Goal: Task Accomplishment & Management: Manage account settings

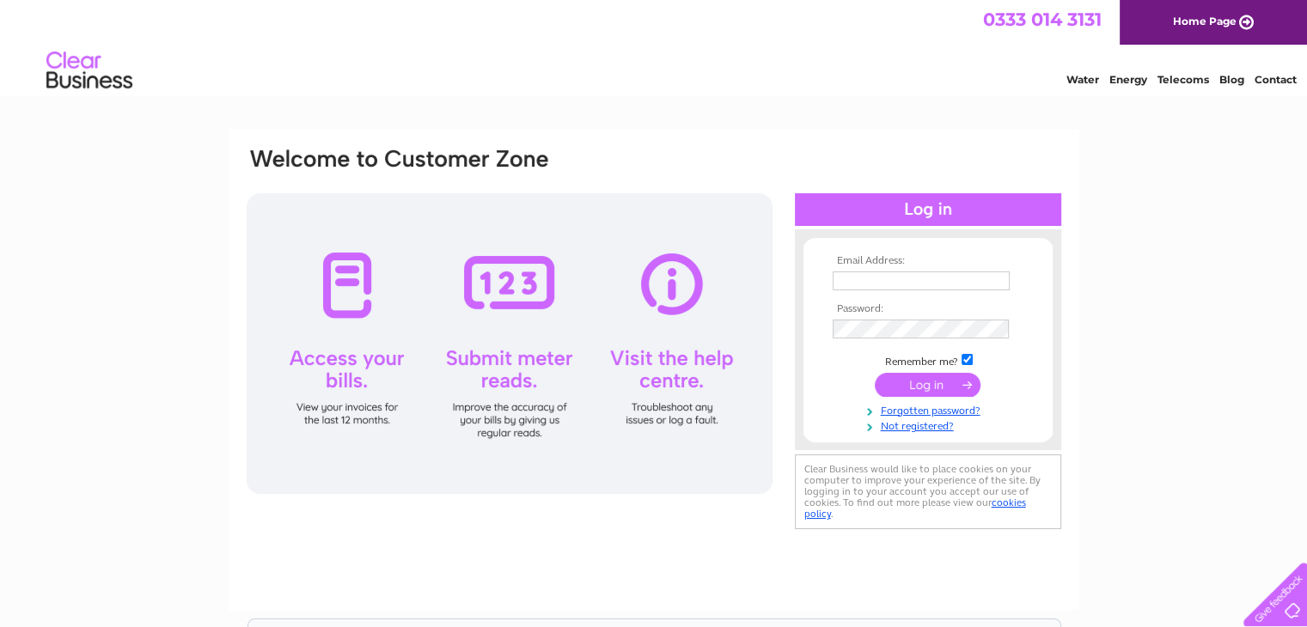
type input "[EMAIL_ADDRESS][DOMAIN_NAME]"
click at [928, 383] on input "submit" at bounding box center [928, 385] width 106 height 24
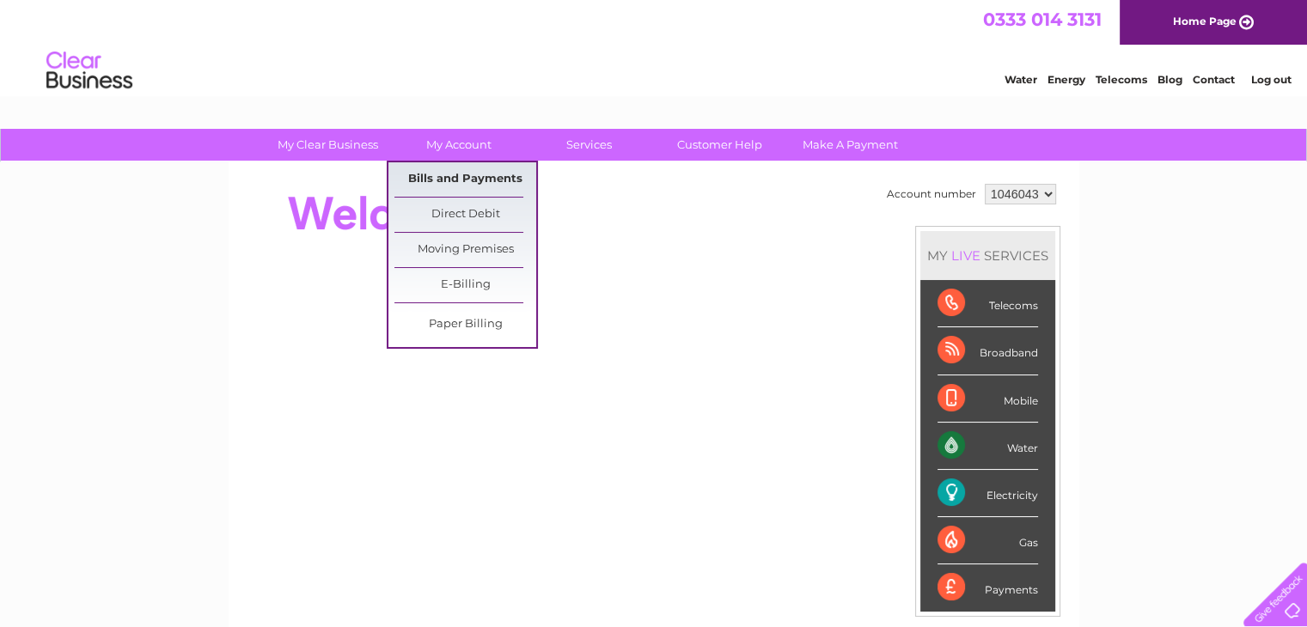
click at [474, 173] on link "Bills and Payments" at bounding box center [465, 179] width 142 height 34
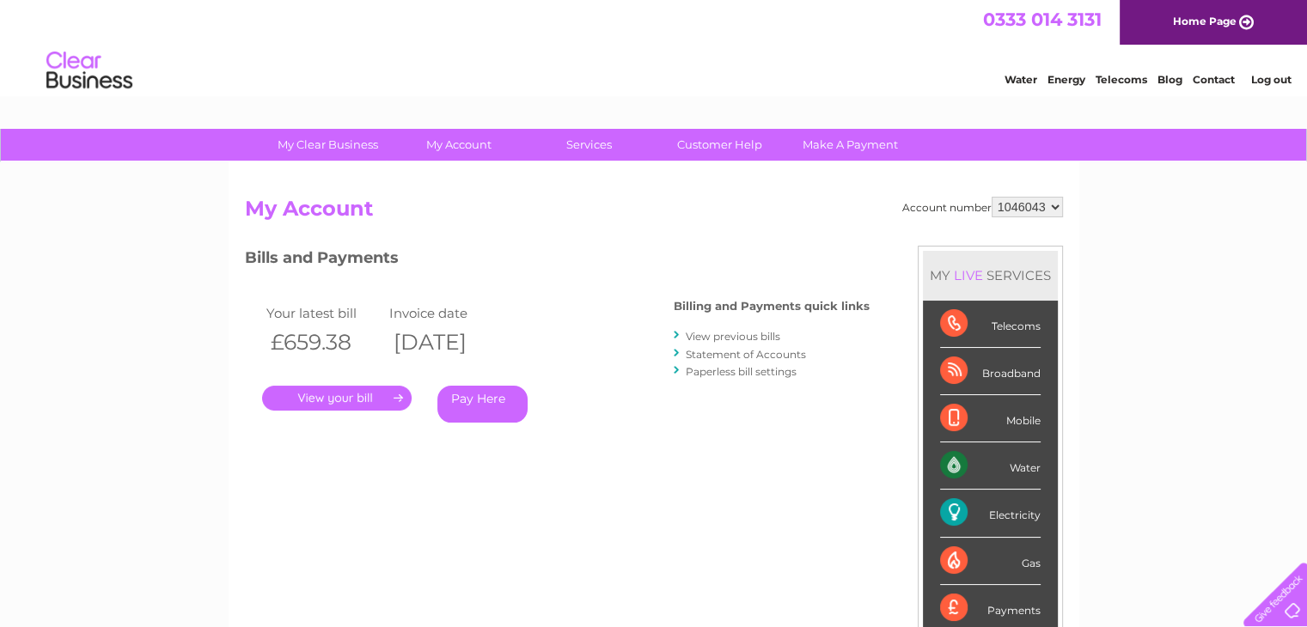
click at [351, 396] on link "." at bounding box center [337, 398] width 150 height 25
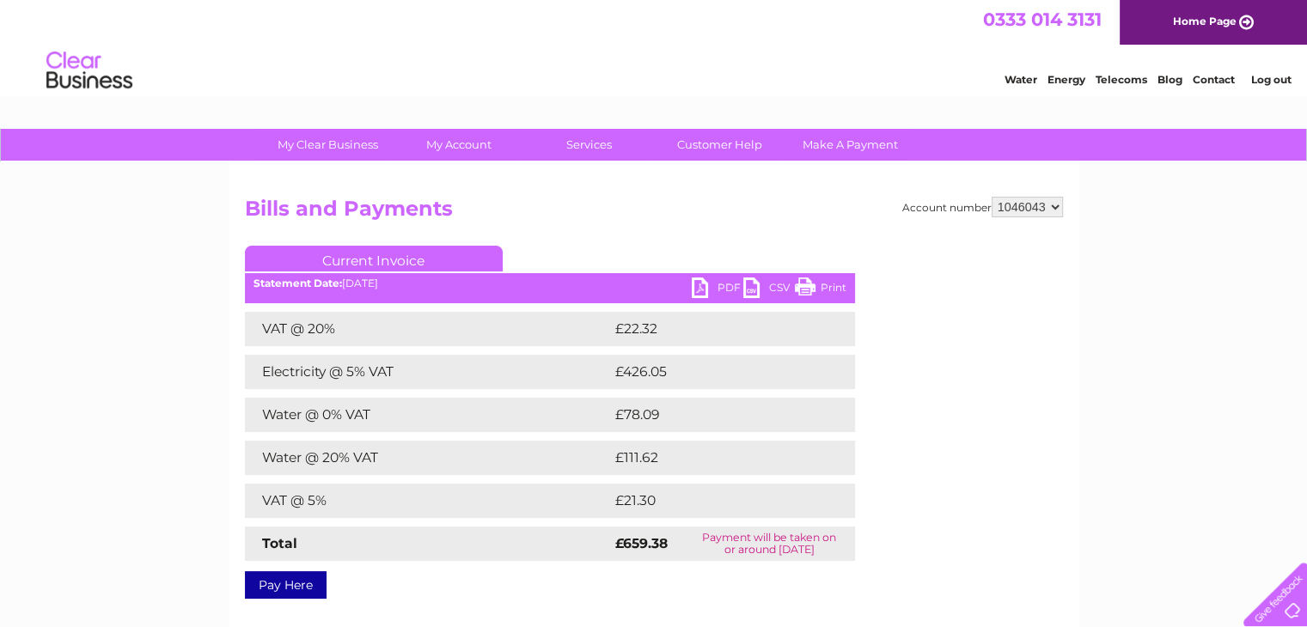
click at [697, 289] on link "PDF" at bounding box center [718, 290] width 52 height 25
